Goal: Task Accomplishment & Management: Use online tool/utility

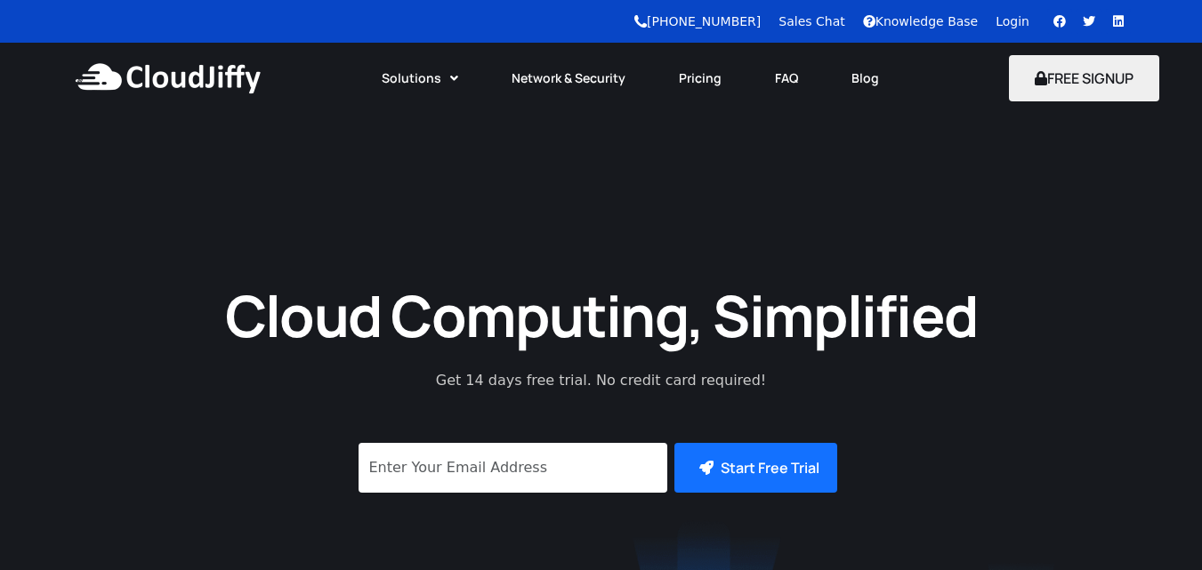
click at [1012, 23] on link "Login" at bounding box center [1013, 21] width 34 height 14
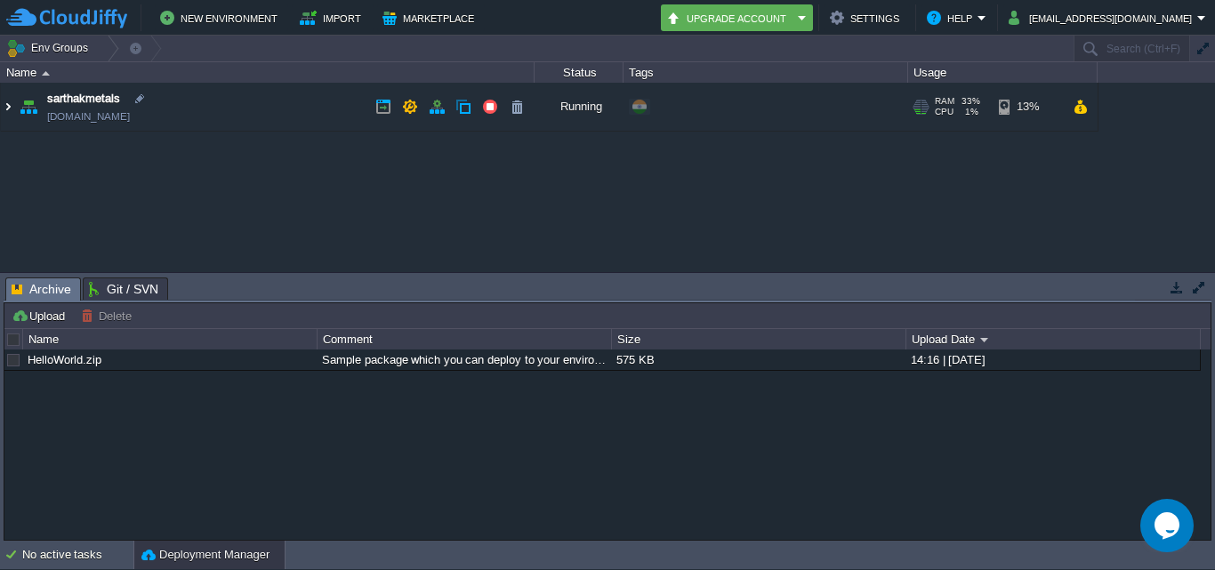
click at [10, 108] on img at bounding box center [8, 107] width 14 height 48
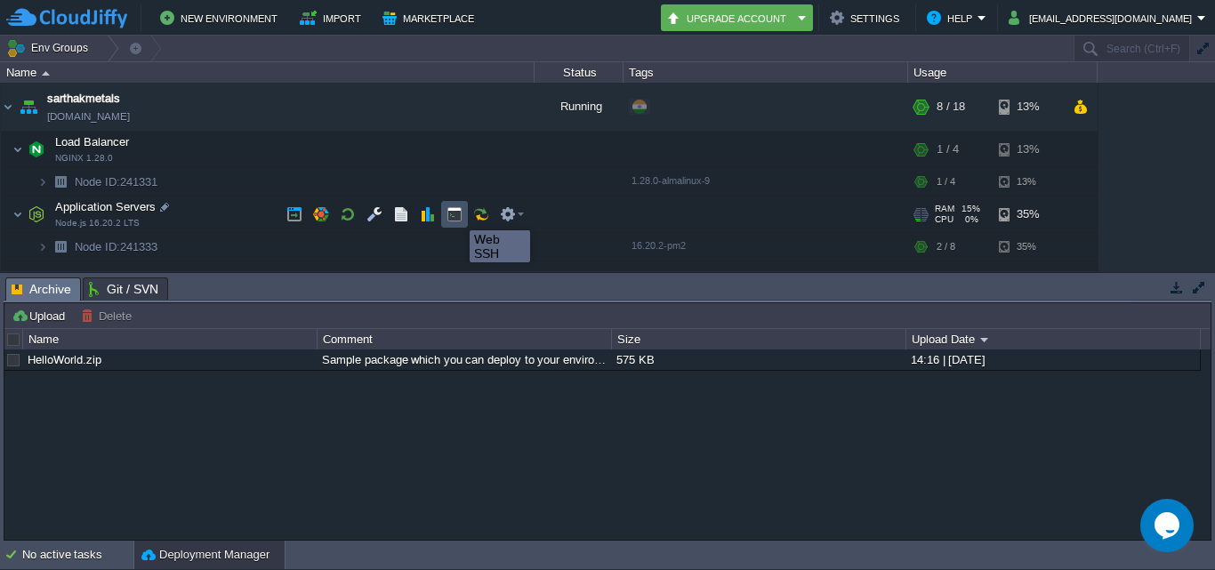
click at [456, 214] on button "button" at bounding box center [455, 214] width 16 height 16
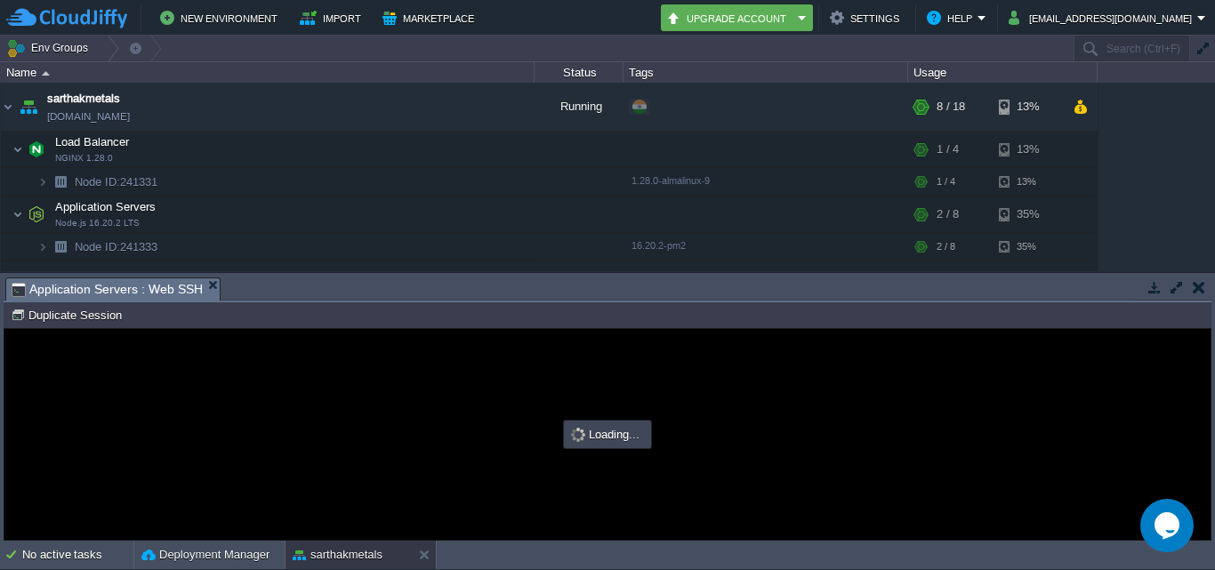
type input "#000000"
